Goal: Task Accomplishment & Management: Complete application form

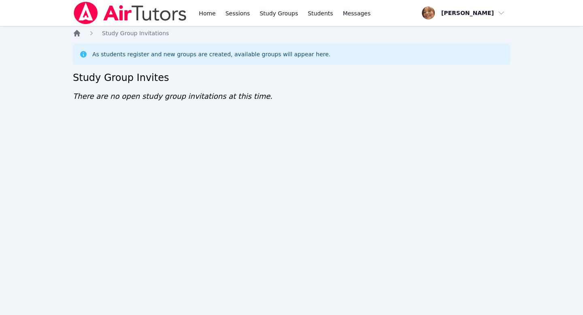
click at [76, 32] on icon "Breadcrumb" at bounding box center [77, 33] width 6 height 6
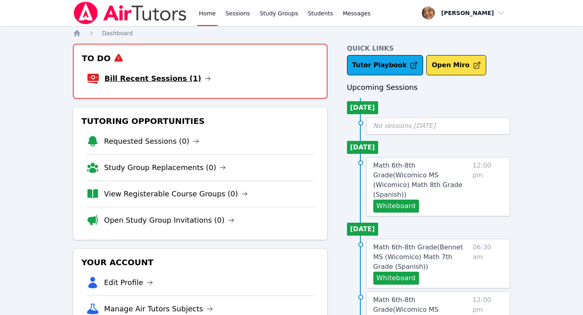
click at [154, 80] on link "Bill Recent Sessions (1)" at bounding box center [157, 78] width 106 height 11
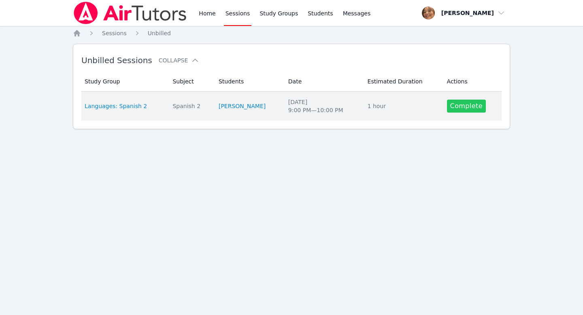
click at [464, 106] on link "Complete" at bounding box center [466, 106] width 39 height 13
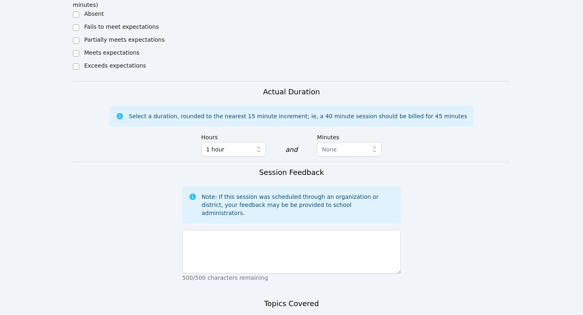
scroll to position [423, 0]
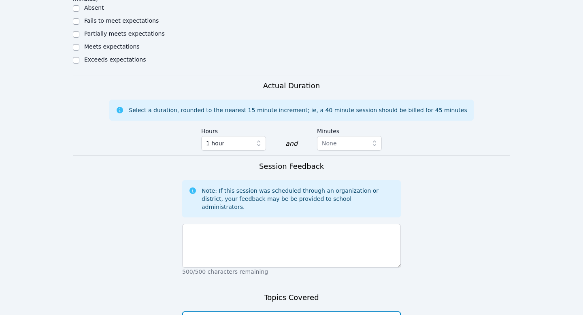
type textarea "Get to know and wh"
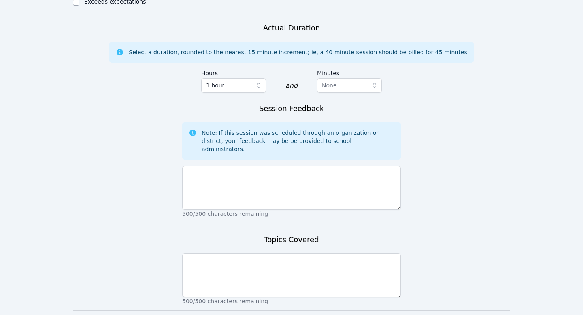
scroll to position [500, 0]
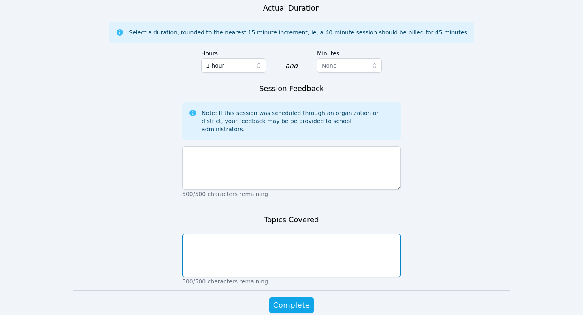
click at [285, 234] on textarea at bounding box center [291, 256] width 219 height 44
type textarea "Get to know, white"
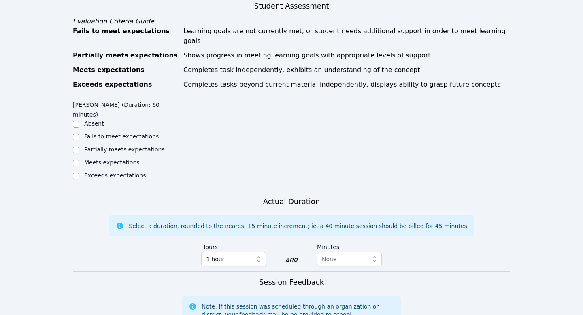
scroll to position [500, 0]
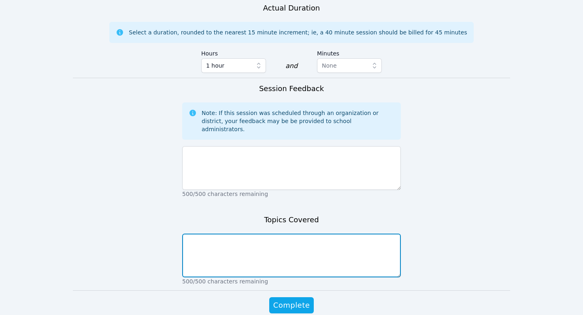
click at [266, 234] on textarea at bounding box center [291, 256] width 219 height 44
type textarea "Get to know, whiteb"
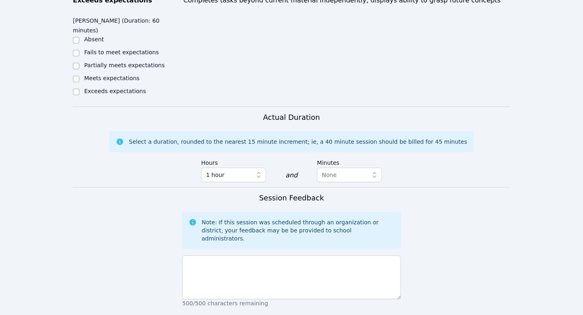
scroll to position [500, 0]
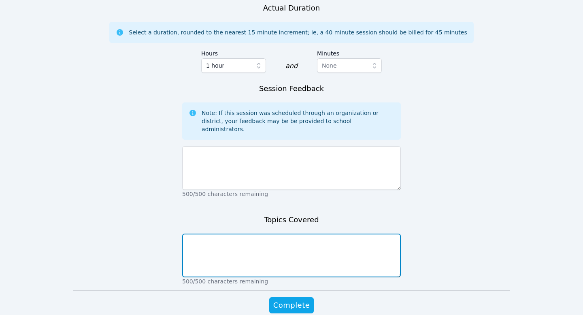
click at [260, 234] on textarea at bounding box center [291, 256] width 219 height 44
type textarea "Get to know and whiteboa"
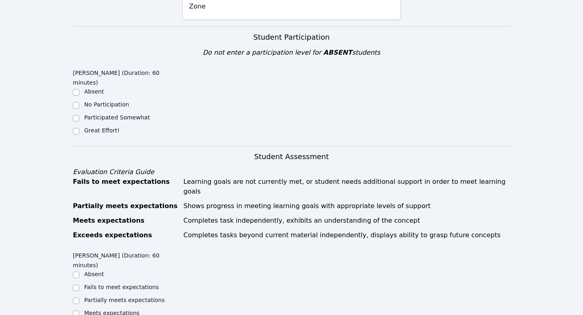
scroll to position [157, 0]
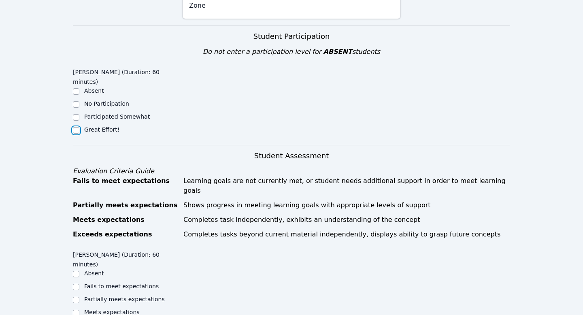
click at [76, 127] on input "Great Effort!" at bounding box center [76, 130] width 6 height 6
checkbox input "true"
click at [76, 310] on input "Meets expectations" at bounding box center [76, 313] width 6 height 6
checkbox input "true"
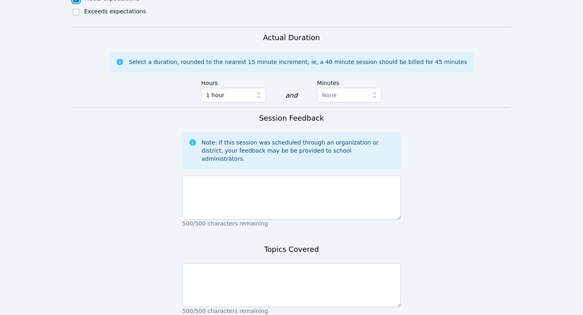
scroll to position [500, 0]
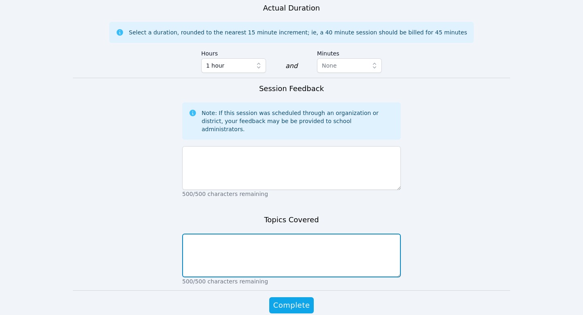
click at [211, 234] on textarea at bounding box center [291, 256] width 219 height 44
type textarea "Get to know"
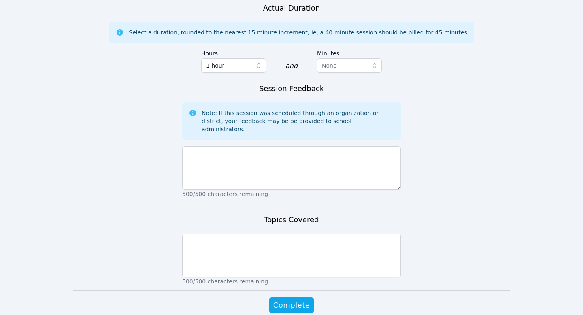
scroll to position [500, 0]
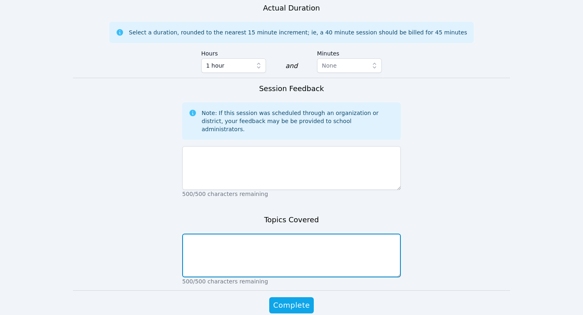
click at [267, 234] on textarea at bounding box center [291, 256] width 219 height 44
click at [265, 234] on textarea "Get to know, whiteboard, and background questions" at bounding box center [291, 256] width 219 height 44
type textarea "Get to know, whiteboard, and language background questions"
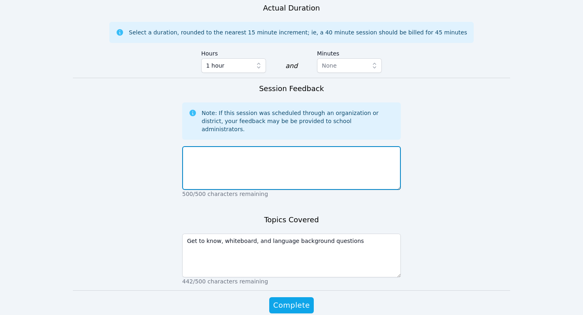
click at [249, 146] on textarea at bounding box center [291, 168] width 219 height 44
type textarea "L"
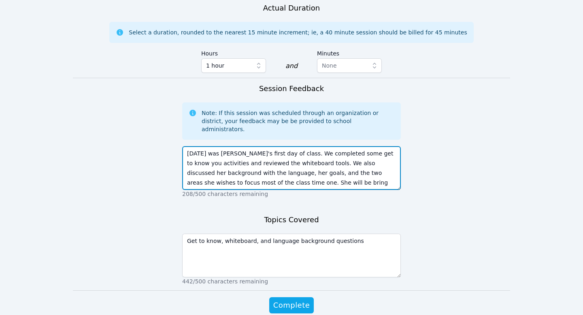
scroll to position [6, 0]
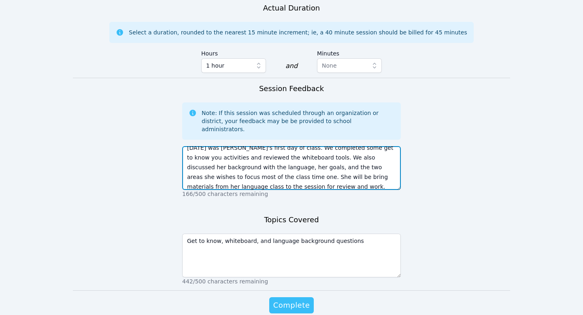
type textarea "Today was Lisa's first day of class. We completed some get to know you activiti…"
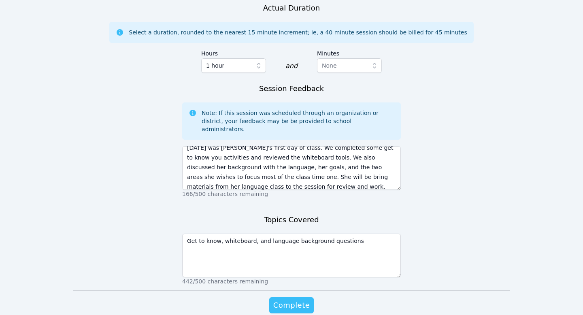
click at [284, 300] on span "Complete" at bounding box center [291, 305] width 36 height 11
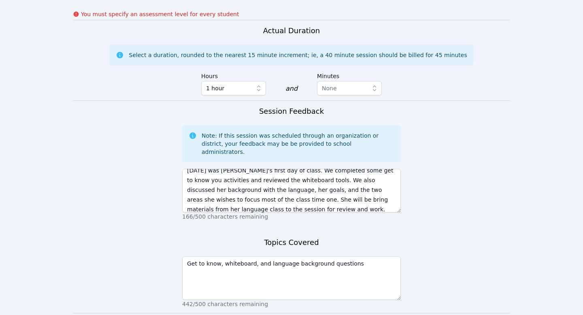
scroll to position [523, 0]
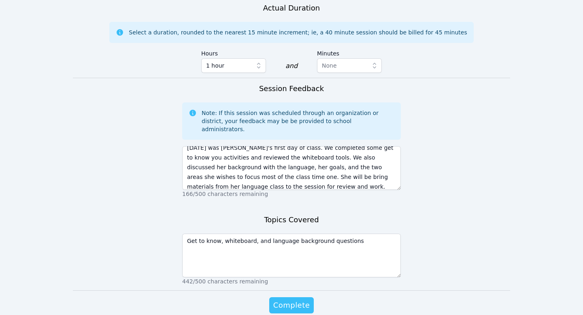
click at [285, 300] on span "Complete" at bounding box center [291, 305] width 36 height 11
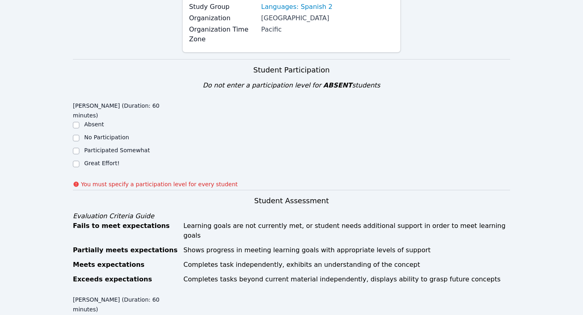
scroll to position [128, 0]
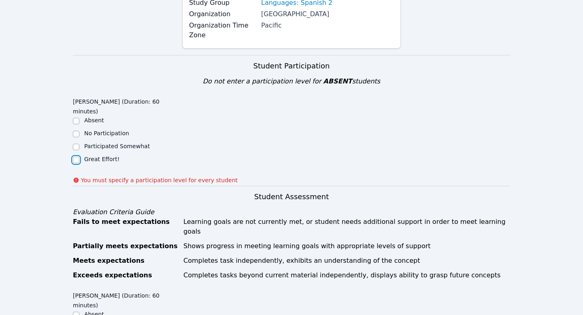
click at [76, 157] on input "Great Effort!" at bounding box center [76, 160] width 6 height 6
checkbox input "true"
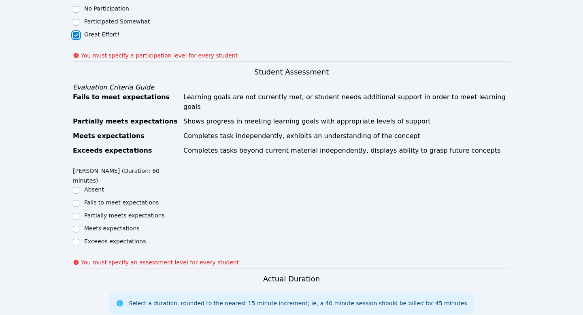
scroll to position [254, 0]
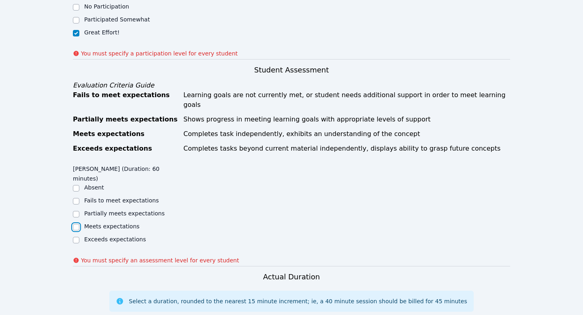
click at [75, 224] on input "Meets expectations" at bounding box center [76, 227] width 6 height 6
checkbox input "true"
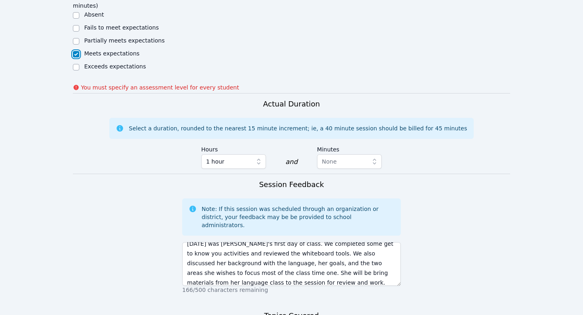
scroll to position [523, 0]
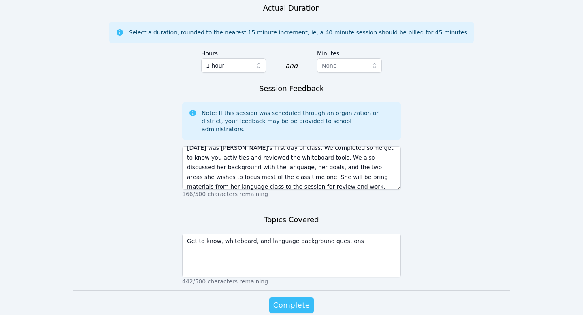
click at [296, 300] on span "Complete" at bounding box center [291, 305] width 36 height 11
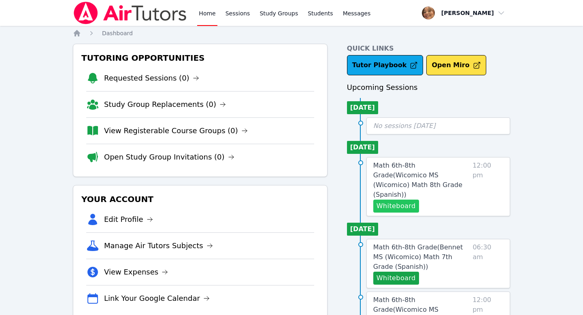
click at [414, 200] on button "Whiteboard" at bounding box center [396, 206] width 46 height 13
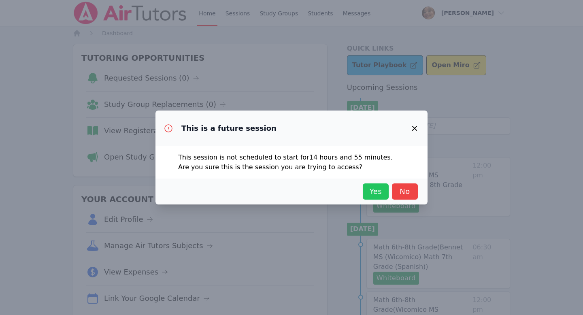
click at [375, 188] on span "Yes" at bounding box center [376, 191] width 18 height 11
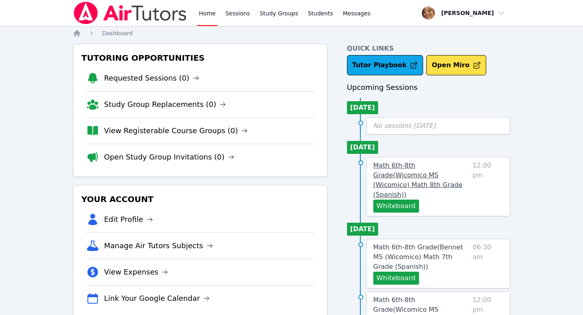
click at [393, 171] on span "Math 6th-8th Grade ( Wicomico MS (Wicomico) Math 8th Grade (Spanish) )" at bounding box center [417, 180] width 89 height 37
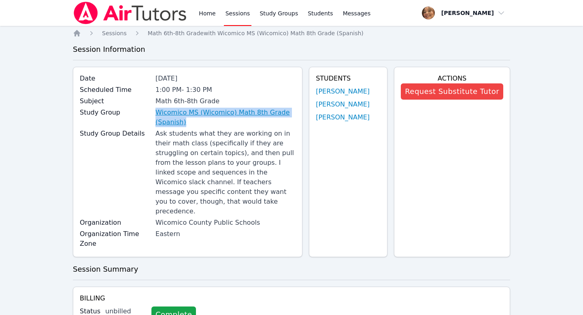
drag, startPoint x: 145, startPoint y: 109, endPoint x: 185, endPoint y: 122, distance: 41.6
click at [185, 122] on div "Study Group Wicomico MS (Wicomico) Math 8th Grade (Spanish)" at bounding box center [188, 118] width 216 height 21
copy div "Wicomico MS (Wicomico) Math 8th Grade (Spanish)"
